Goal: Task Accomplishment & Management: Use online tool/utility

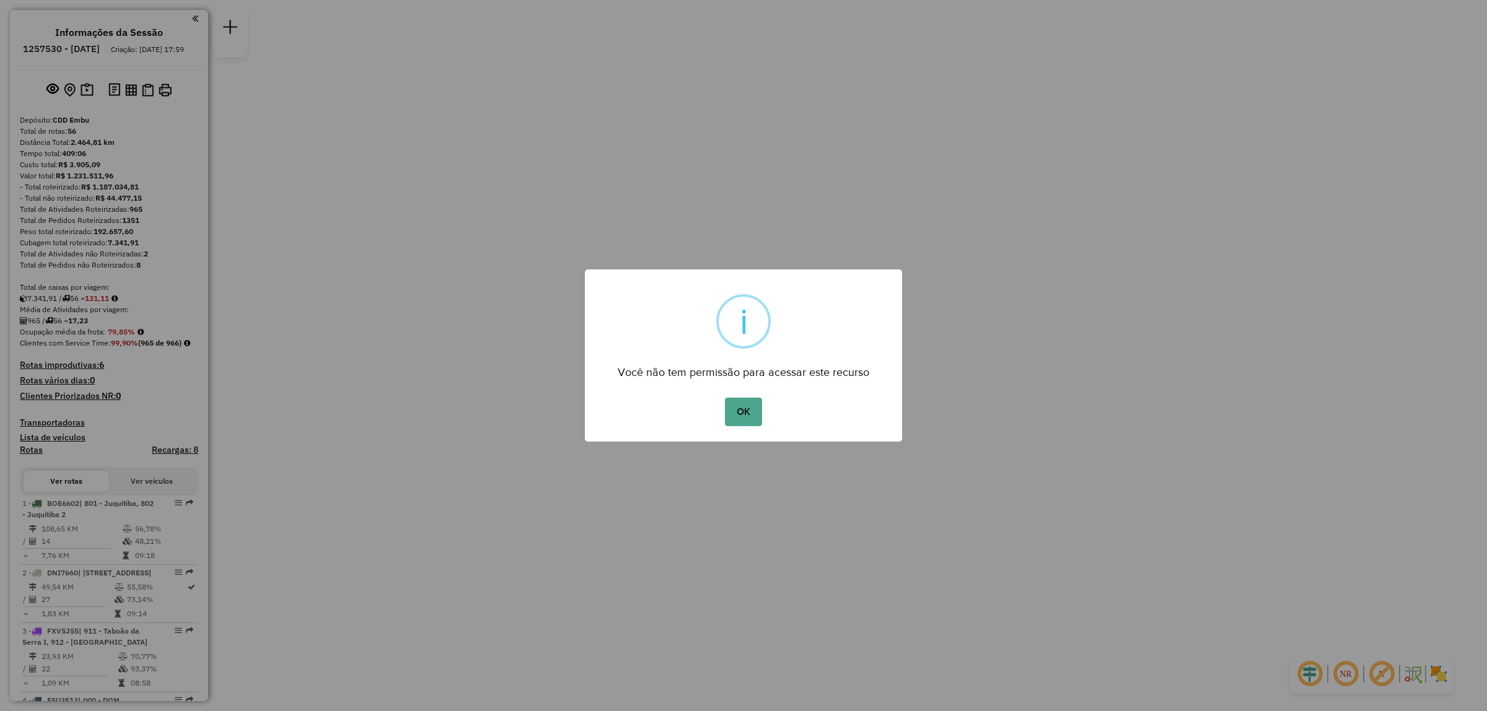
click at [719, 414] on div "OK No Cancel" at bounding box center [743, 412] width 317 height 35
click at [731, 416] on button "OK" at bounding box center [743, 412] width 37 height 29
